Goal: Check status: Check status

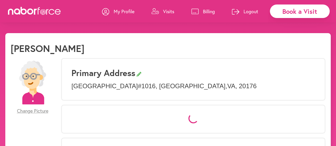
select select "*"
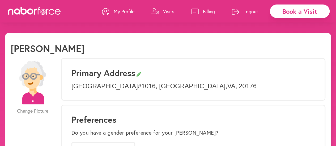
click at [166, 10] on p "Visits" at bounding box center [168, 11] width 11 height 6
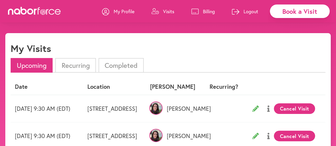
scroll to position [40, 0]
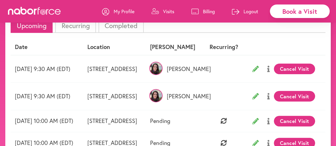
click at [270, 71] on icon at bounding box center [268, 69] width 2 height 6
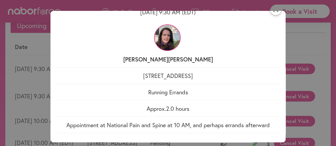
scroll to position [0, 0]
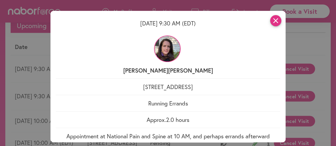
click at [277, 20] on icon "close" at bounding box center [275, 20] width 11 height 11
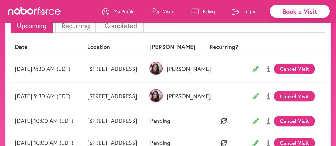
click at [270, 98] on icon at bounding box center [268, 96] width 2 height 6
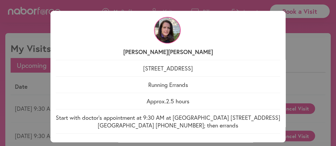
click at [320, 23] on div "close [DATE] 9:30 AM (EDT) [PERSON_NAME] 19355 Cypress Ridge #1016, [GEOGRAPHIC…" at bounding box center [168, 73] width 336 height 146
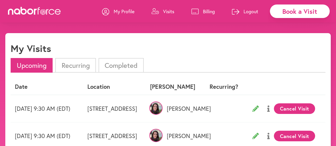
scroll to position [5, 0]
